Goal: Task Accomplishment & Management: Manage account settings

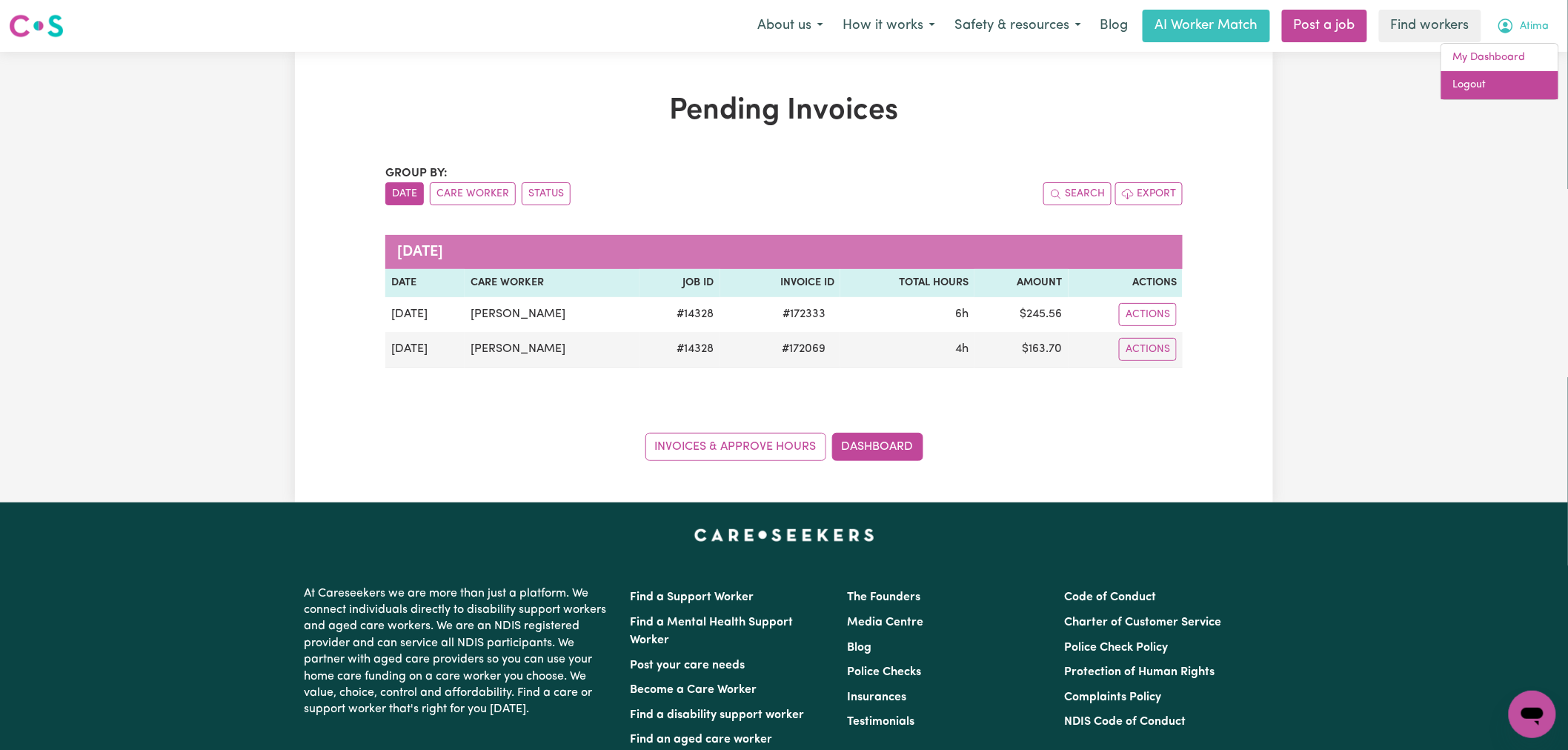
click at [1528, 78] on link "Logout" at bounding box center [1499, 84] width 117 height 28
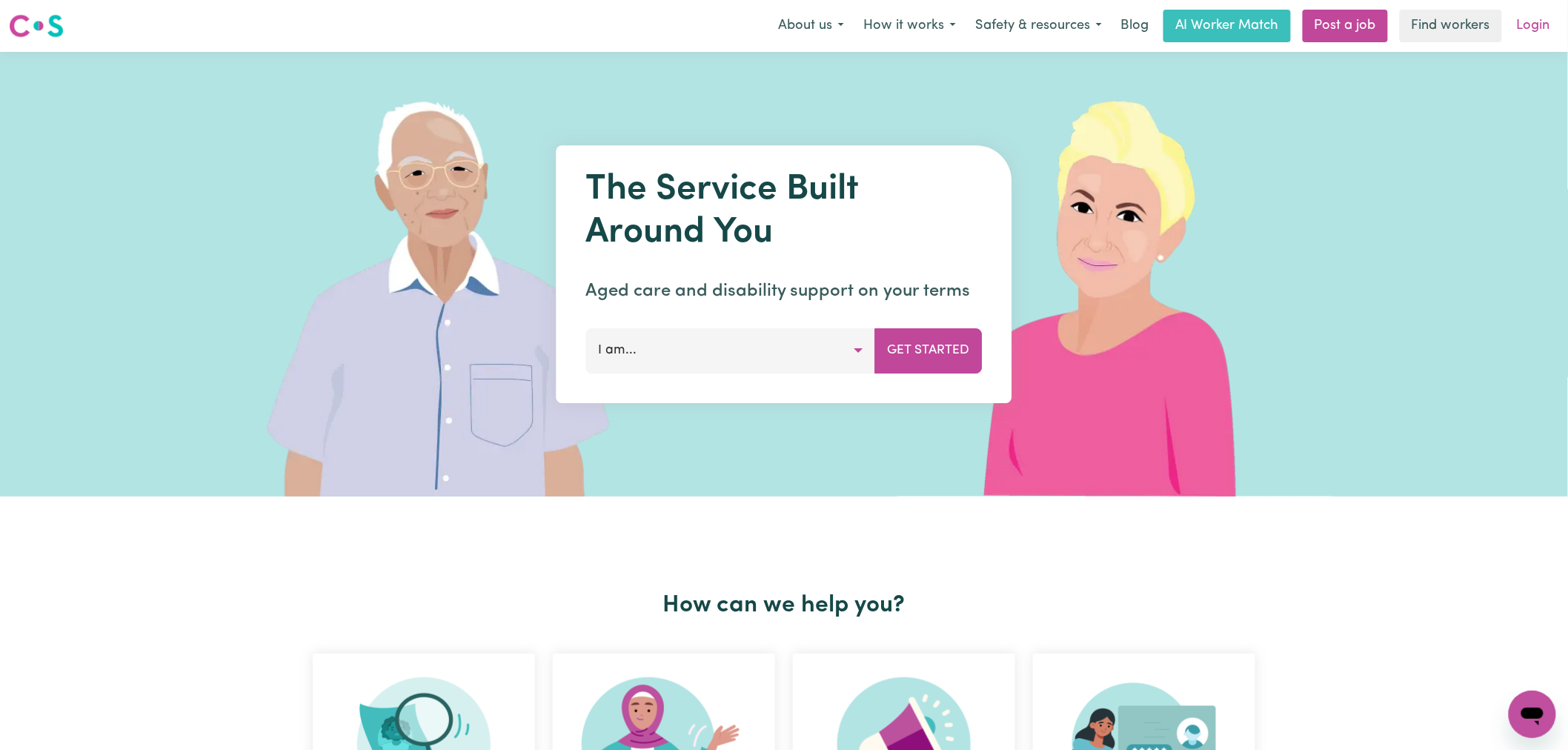
click at [1546, 18] on link "Login" at bounding box center [1533, 26] width 51 height 33
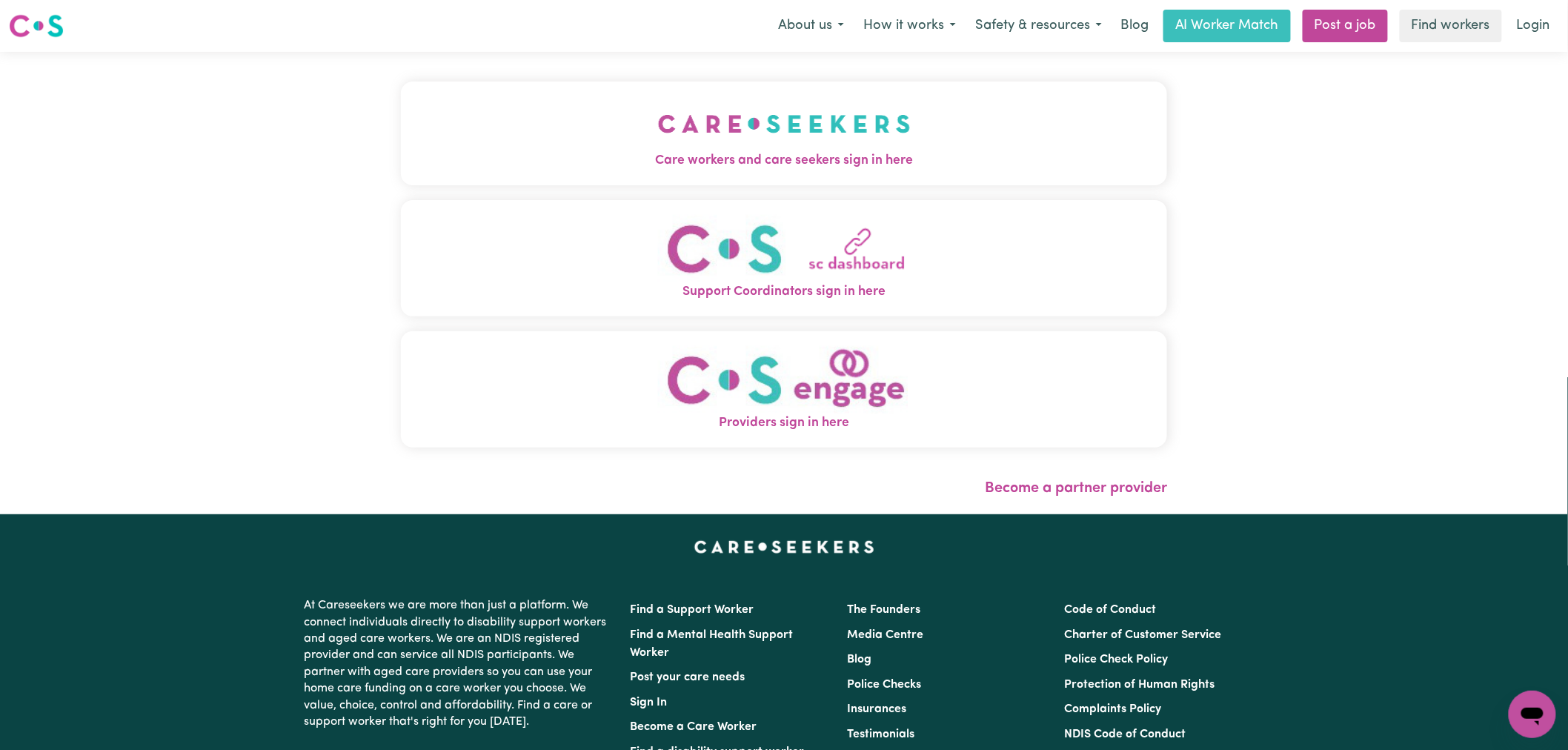
click at [609, 160] on span "Care workers and care seekers sign in here" at bounding box center [784, 161] width 766 height 19
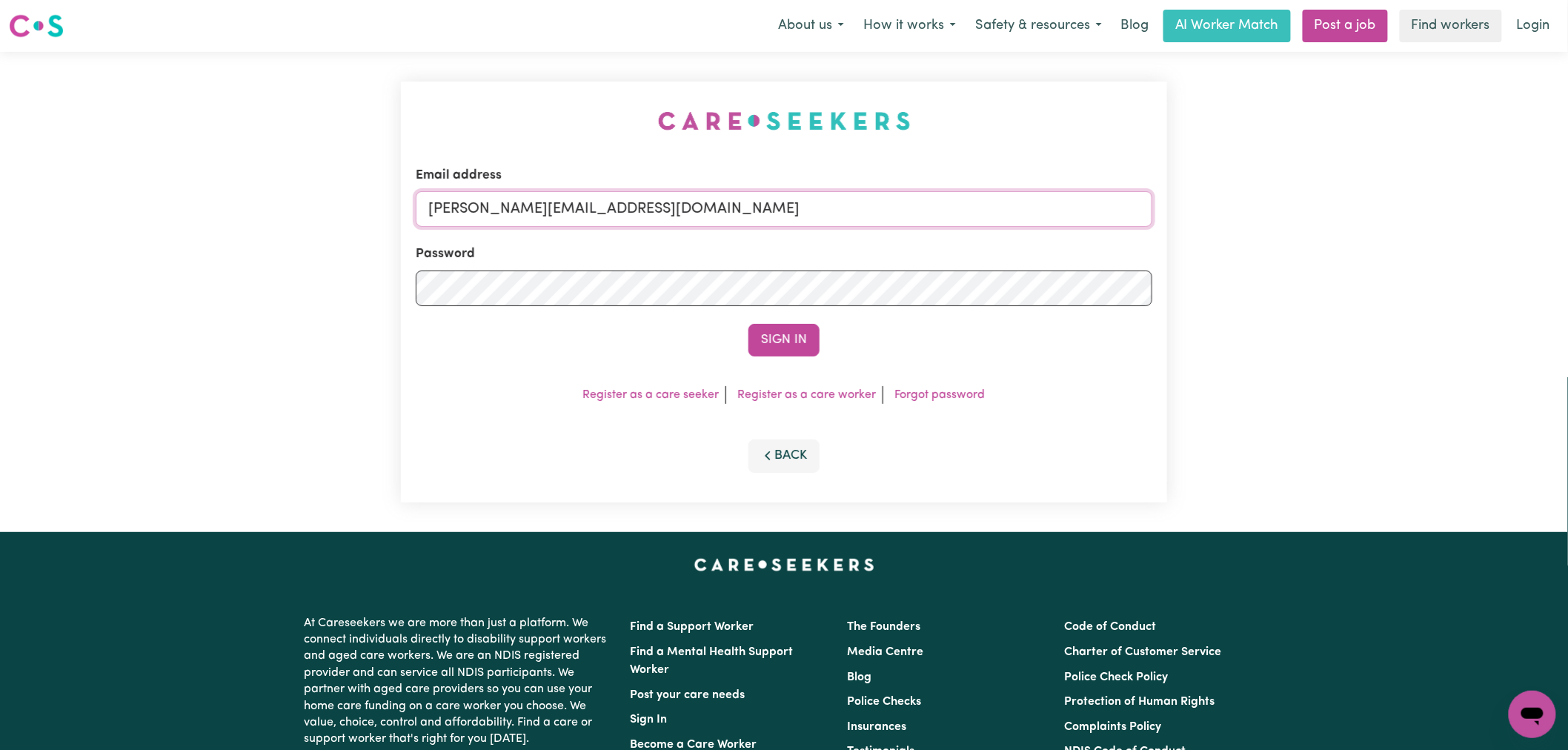
click at [654, 194] on input "[PERSON_NAME][EMAIL_ADDRESS][DOMAIN_NAME]" at bounding box center [784, 208] width 737 height 36
drag, startPoint x: 789, startPoint y: 200, endPoint x: 510, endPoint y: 195, distance: 279.0
click at [505, 197] on input "[EMAIL_ADDRESS][PERSON_NAME][PERSON_NAME][DOMAIN_NAME]" at bounding box center [784, 208] width 737 height 36
type input "[EMAIL_ADDRESS][PERSON_NAME][PERSON_NAME][DOMAIN_NAME]"
click at [806, 346] on button "Sign In" at bounding box center [783, 340] width 71 height 33
